Goal: Transaction & Acquisition: Purchase product/service

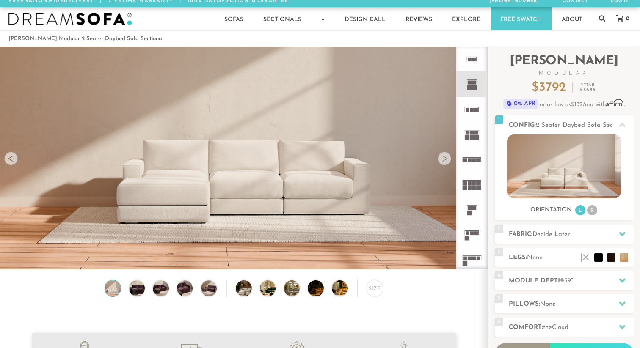
scroll to position [2, 0]
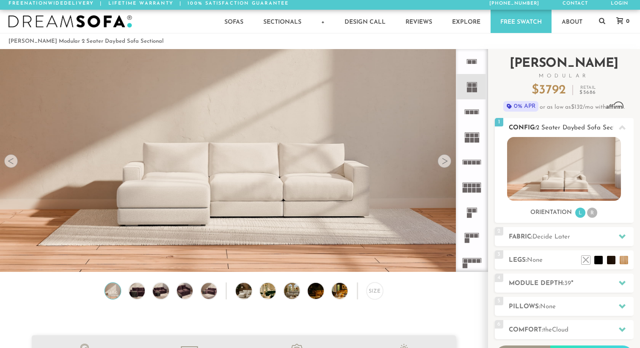
click at [591, 215] on li "R" at bounding box center [592, 213] width 10 height 10
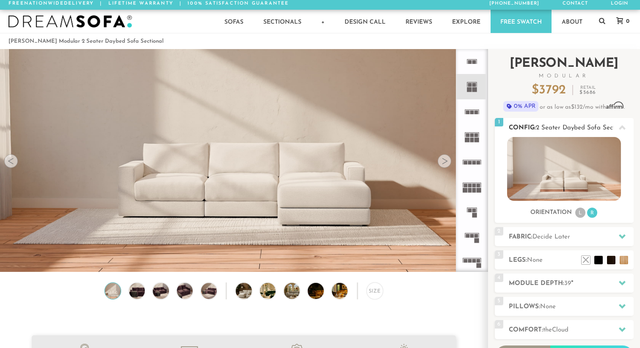
click at [583, 216] on li "L" at bounding box center [580, 213] width 10 height 10
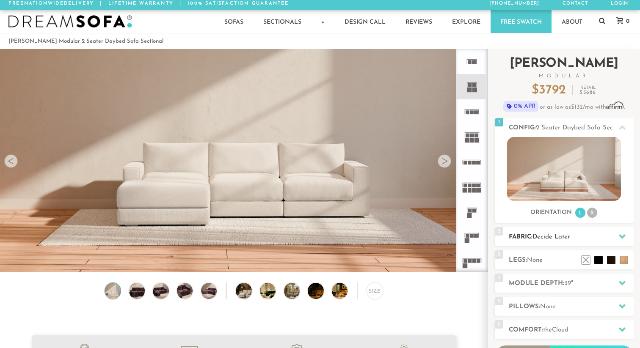
click at [570, 234] on span "Decide Later" at bounding box center [552, 237] width 38 height 6
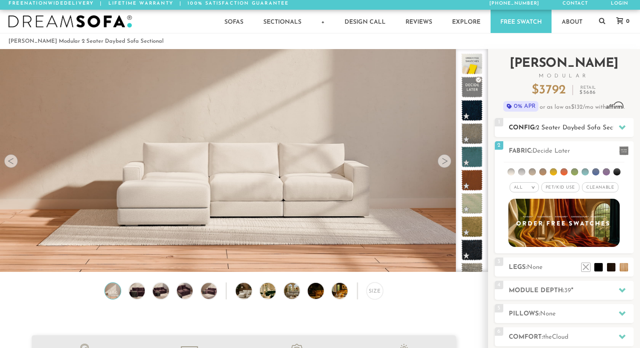
click at [577, 127] on span "2 Seater Daybed Sofa Sectional" at bounding box center [582, 128] width 93 height 6
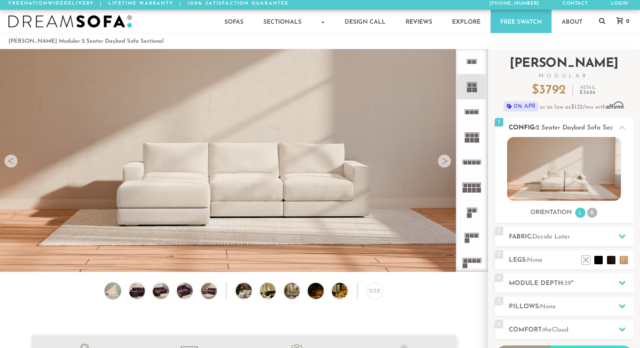
click at [589, 185] on img at bounding box center [564, 169] width 114 height 64
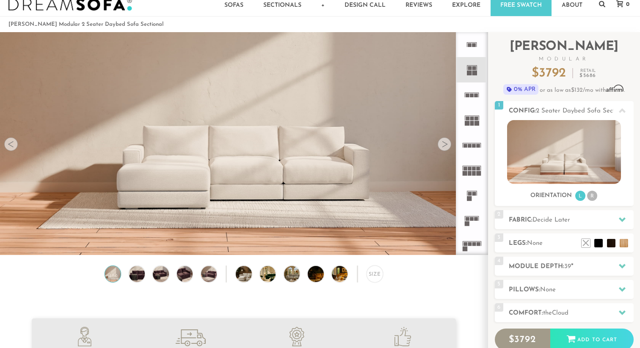
scroll to position [19, 0]
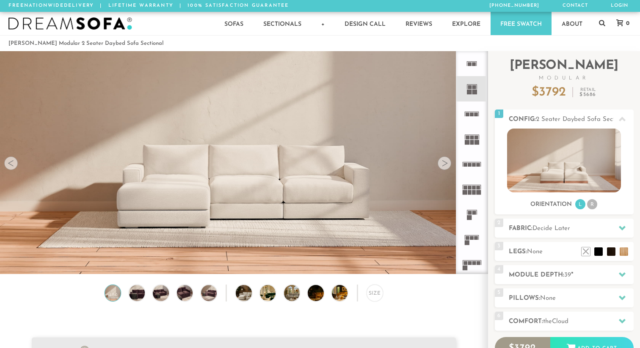
scroll to position [9407, 640]
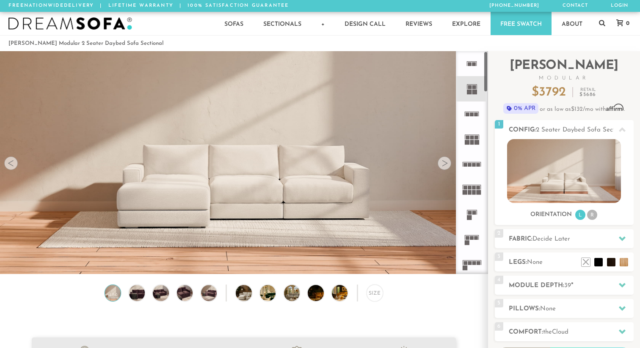
click at [445, 165] on div at bounding box center [445, 164] width 14 height 14
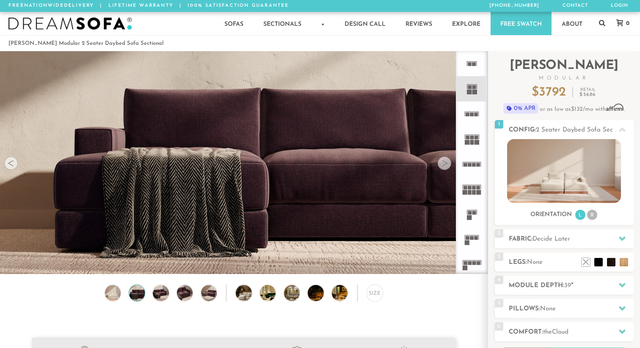
click at [445, 165] on div at bounding box center [445, 164] width 14 height 14
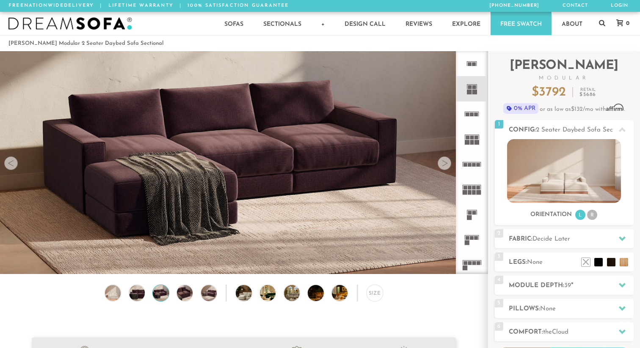
click at [445, 165] on div at bounding box center [445, 164] width 14 height 14
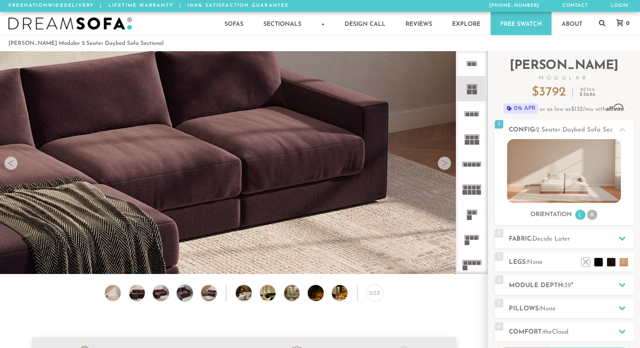
click at [445, 165] on div at bounding box center [445, 164] width 14 height 14
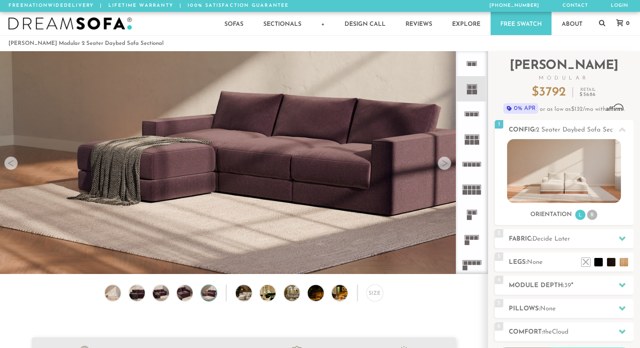
click at [445, 165] on div at bounding box center [445, 164] width 14 height 14
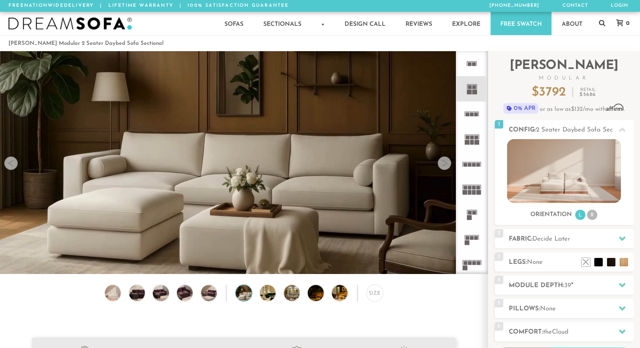
click at [445, 165] on div at bounding box center [445, 164] width 14 height 14
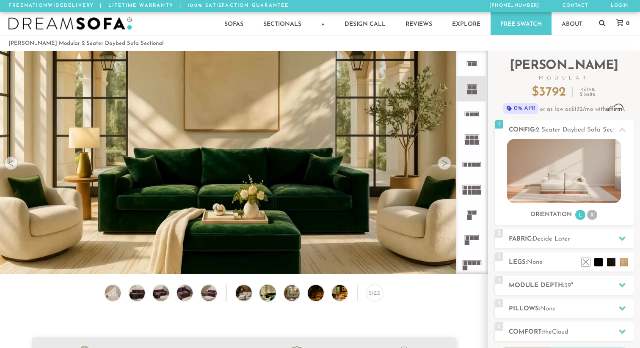
click at [445, 165] on div at bounding box center [445, 164] width 14 height 14
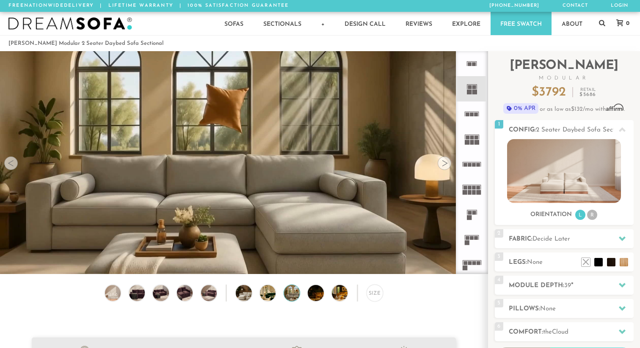
click at [445, 165] on div at bounding box center [445, 164] width 14 height 14
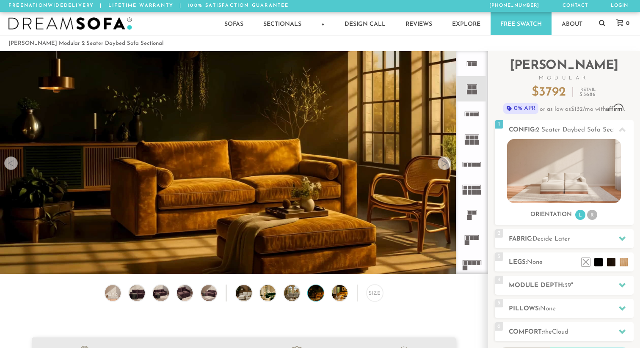
click at [445, 165] on div at bounding box center [445, 164] width 14 height 14
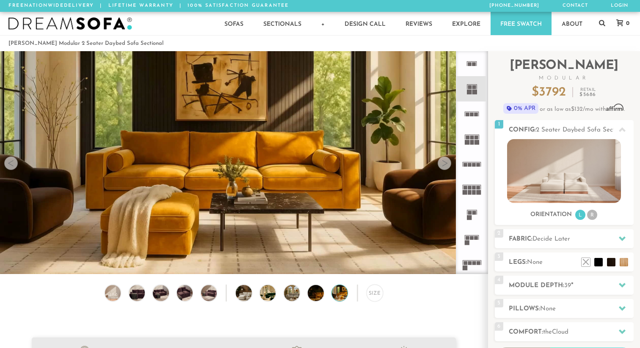
click at [445, 165] on div at bounding box center [445, 164] width 14 height 14
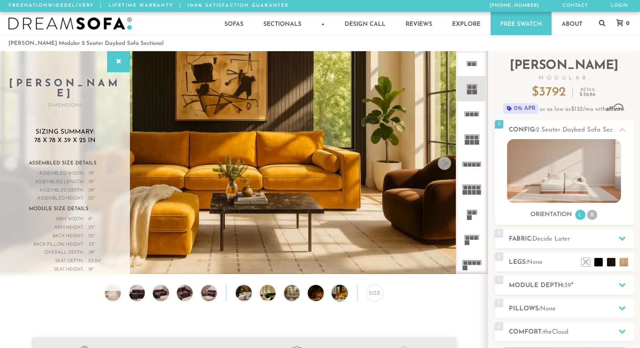
click at [445, 165] on div at bounding box center [445, 164] width 14 height 14
click at [590, 216] on li "R" at bounding box center [592, 215] width 10 height 10
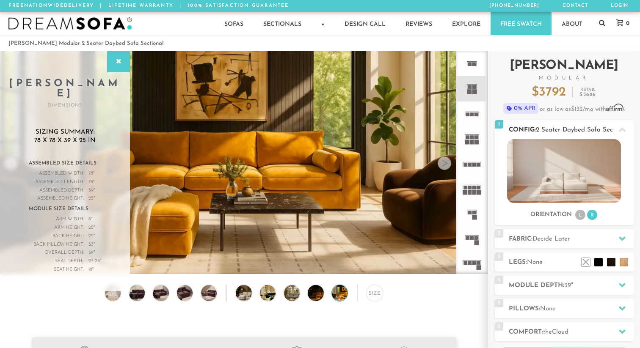
click at [576, 216] on li "L" at bounding box center [580, 215] width 10 height 10
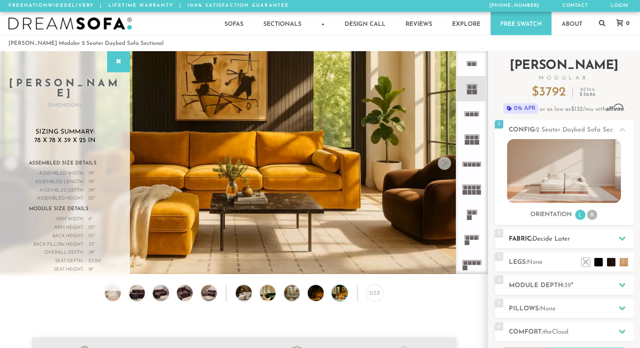
click at [544, 237] on span "Decide Later" at bounding box center [552, 239] width 38 height 6
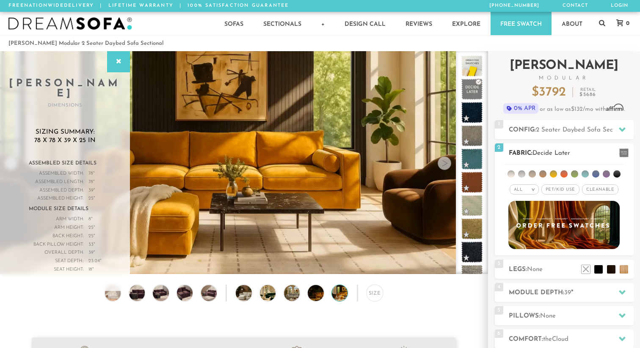
click at [558, 191] on span "Pet/Kid Use x" at bounding box center [561, 190] width 38 height 10
click at [552, 173] on li at bounding box center [553, 174] width 7 height 7
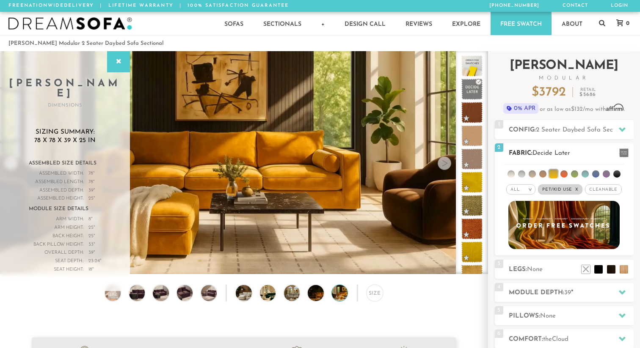
click at [599, 187] on span "Cleanable x" at bounding box center [603, 190] width 36 height 10
click at [594, 176] on li at bounding box center [595, 174] width 7 height 7
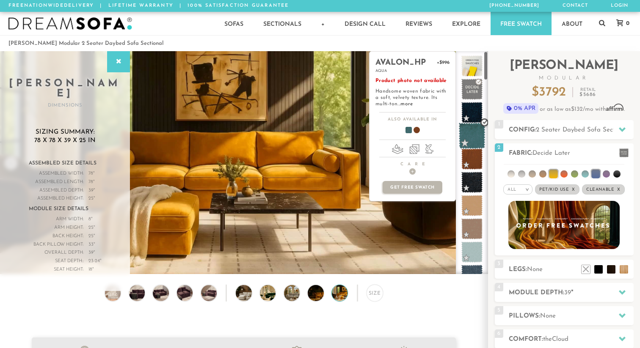
click at [472, 135] on span at bounding box center [472, 136] width 27 height 27
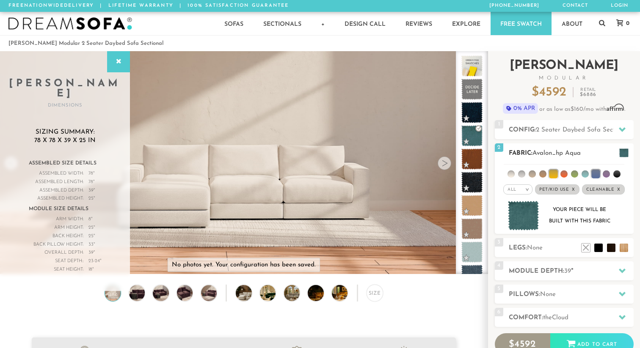
click at [625, 157] on span at bounding box center [623, 153] width 9 height 9
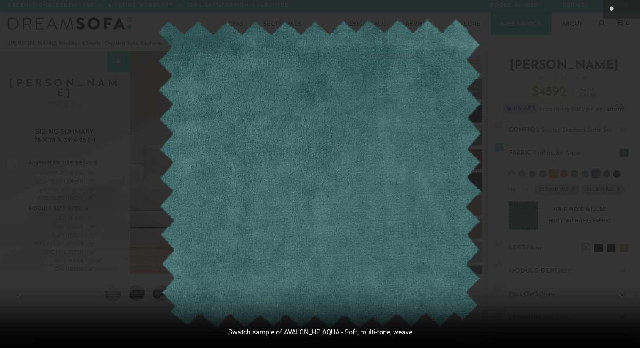
click at [493, 170] on div at bounding box center [320, 174] width 640 height 348
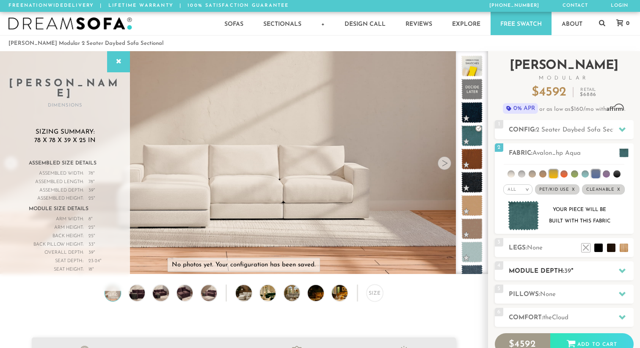
click at [549, 276] on h2 "Module Depth: 39 "" at bounding box center [571, 272] width 125 height 10
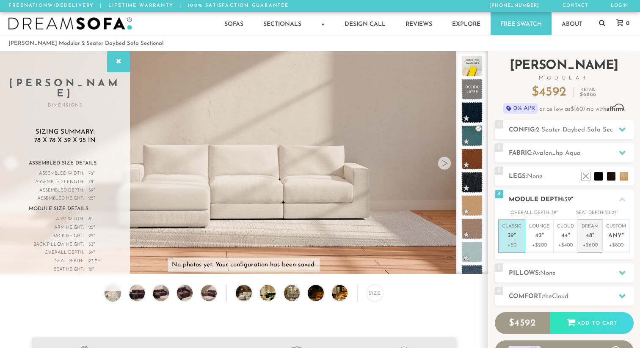
click at [597, 242] on p "+$600" at bounding box center [590, 246] width 17 height 8
click at [559, 270] on h2 "Pillows: None" at bounding box center [571, 274] width 125 height 10
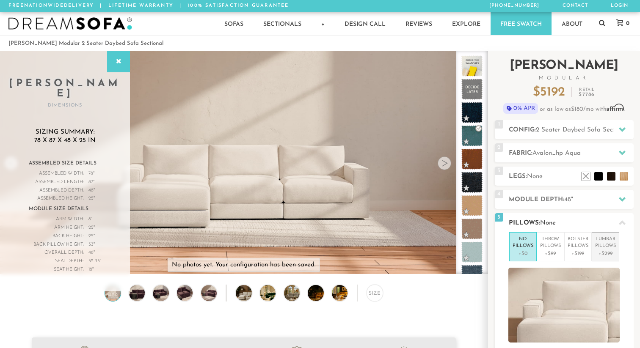
click at [605, 253] on p "+$299" at bounding box center [605, 254] width 21 height 8
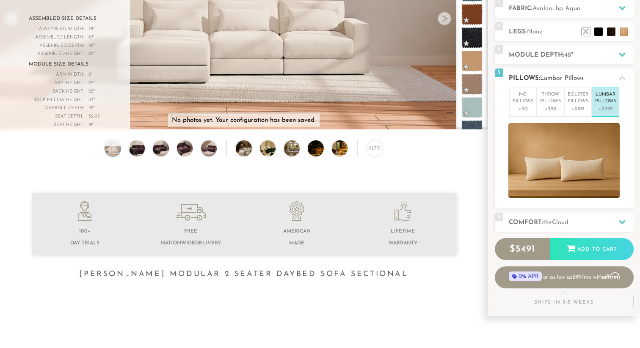
scroll to position [149, 0]
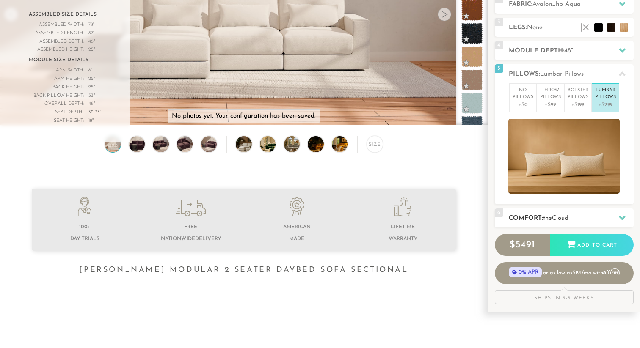
click at [543, 222] on h2 "Comfort: the Cloud" at bounding box center [571, 219] width 125 height 10
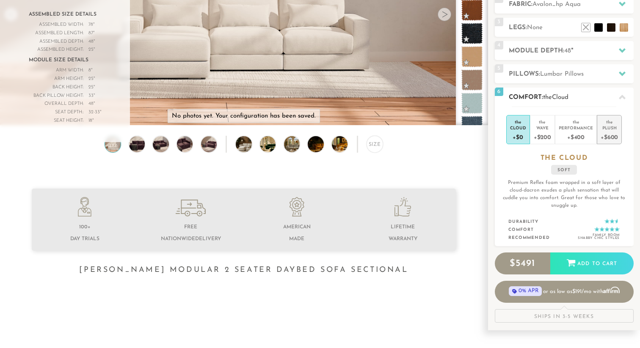
click at [608, 135] on div "+$600" at bounding box center [609, 137] width 17 height 12
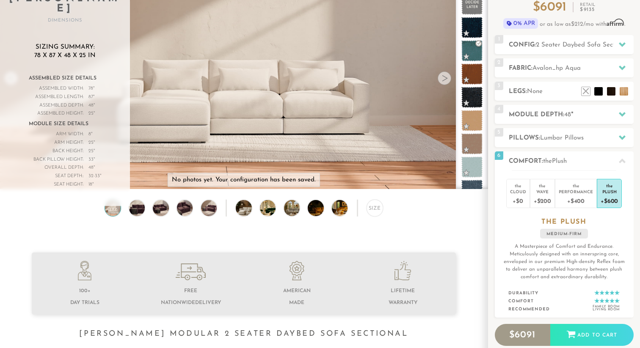
scroll to position [84, 0]
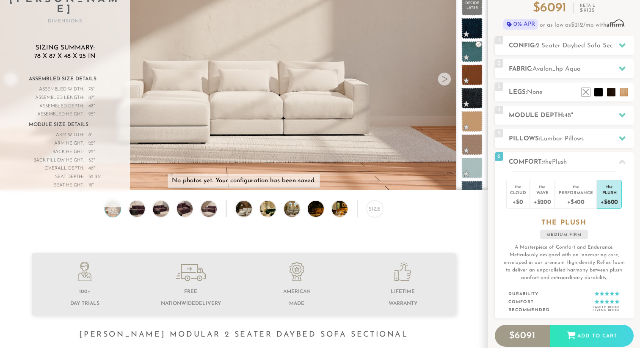
click at [434, 82] on video at bounding box center [244, 50] width 488 height 244
